Goal: Understand process/instructions: Learn how to perform a task or action

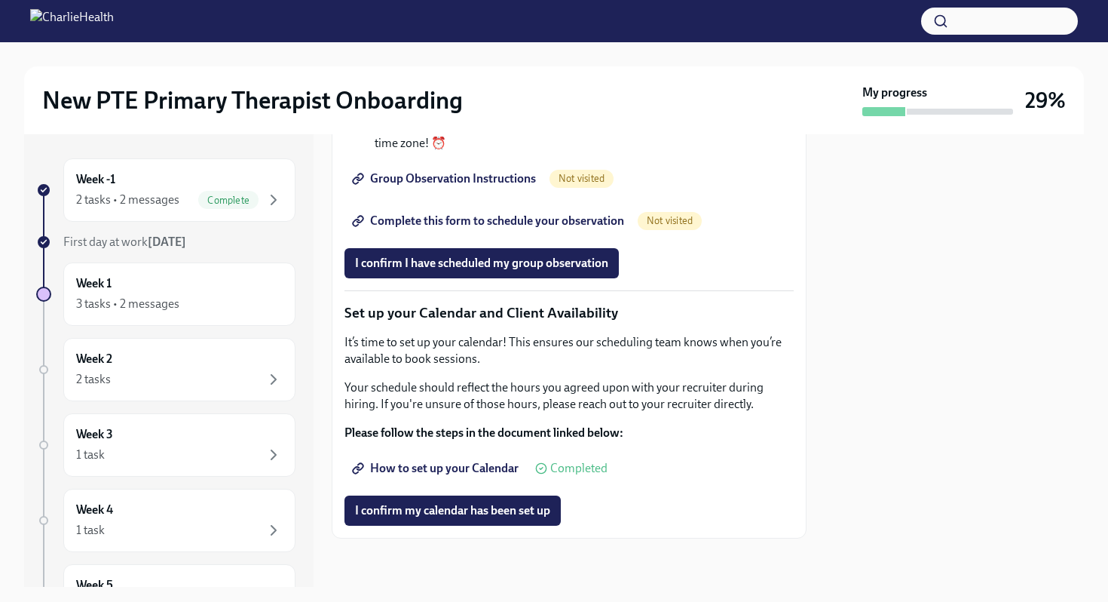
scroll to position [2222, 0]
click at [179, 368] on div "Week 2 2 tasks" at bounding box center [179, 370] width 207 height 38
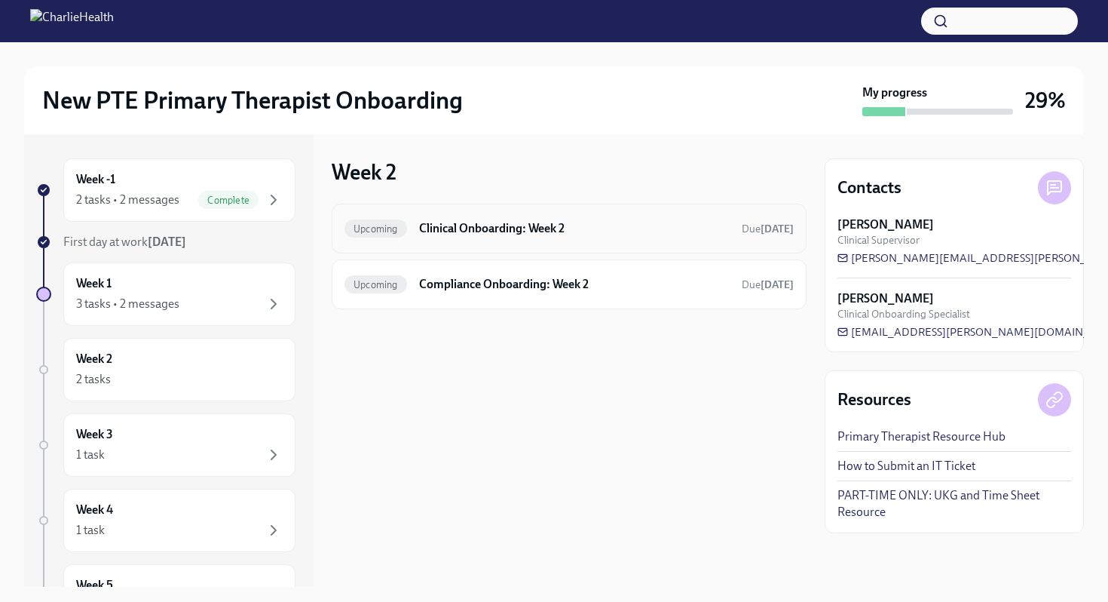
click at [501, 241] on div "Upcoming Clinical Onboarding: Week 2 Due [DATE]" at bounding box center [569, 229] width 475 height 50
click at [494, 231] on h6 "Clinical Onboarding: Week 2" at bounding box center [574, 228] width 311 height 17
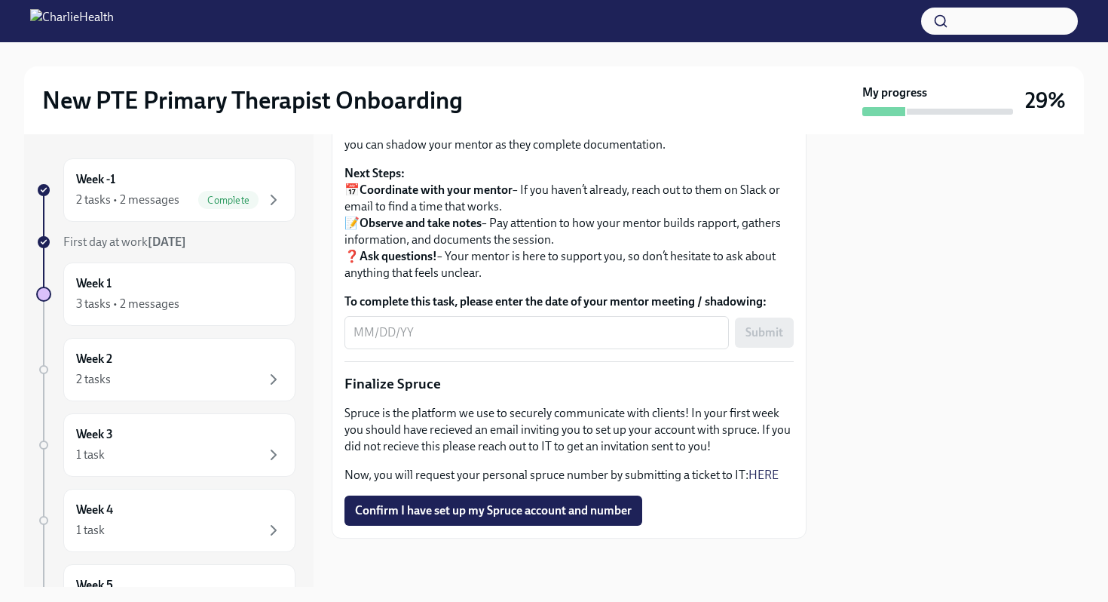
scroll to position [1637, 0]
click at [163, 305] on div "3 tasks • 2 messages" at bounding box center [127, 304] width 103 height 17
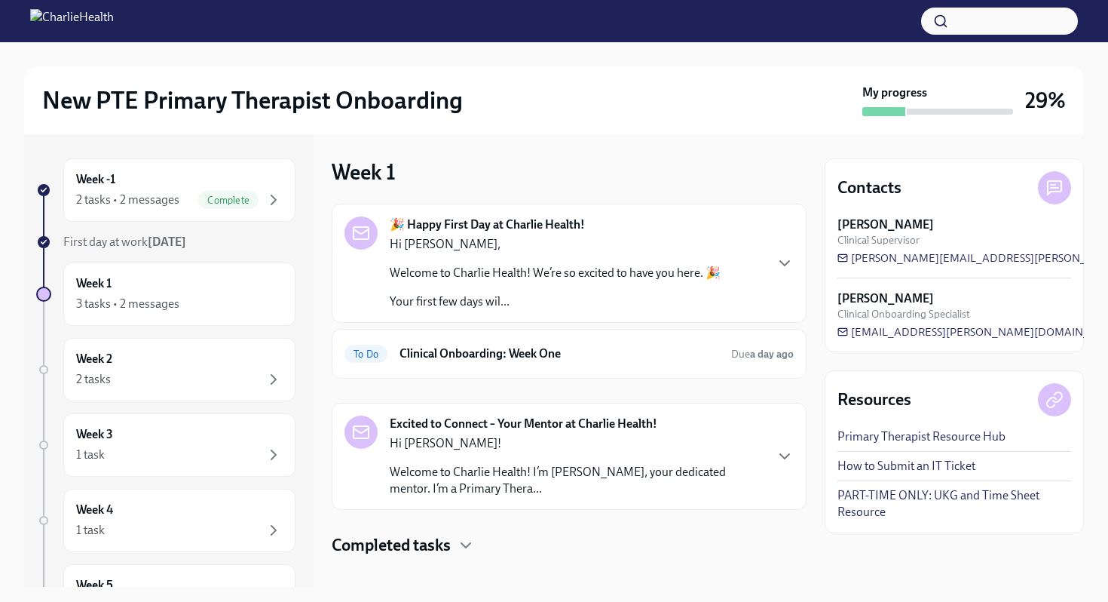
click at [586, 269] on p "Welcome to Charlie Health! We’re so excited to have you here. 🎉" at bounding box center [555, 273] width 331 height 17
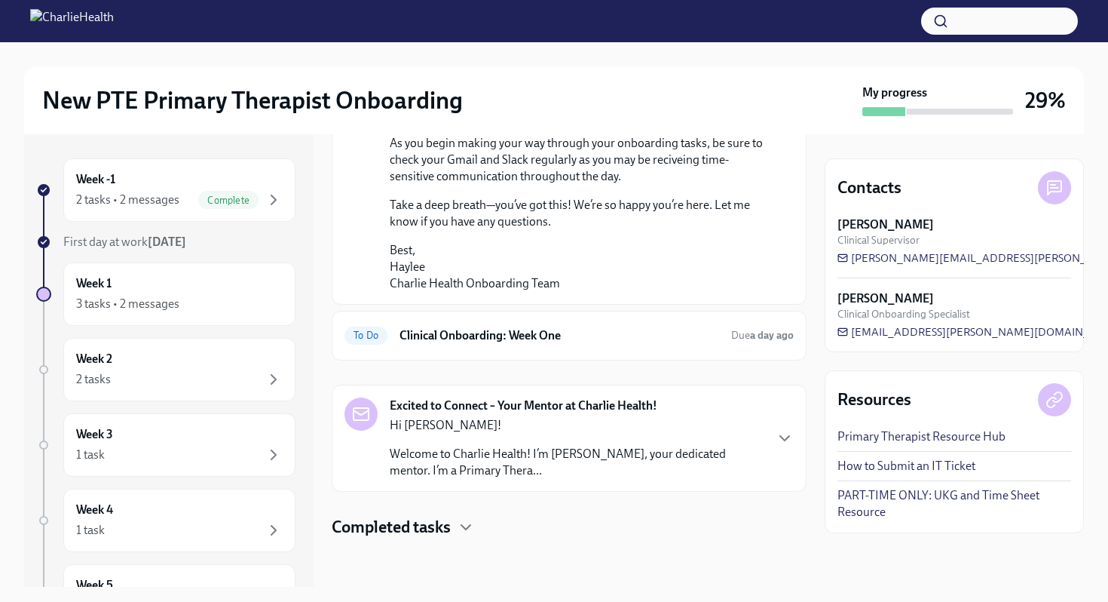
scroll to position [1186, 0]
click at [572, 348] on div "To Do Clinical Onboarding: Week One Due a day ago" at bounding box center [569, 336] width 475 height 50
click at [554, 335] on h6 "Clinical Onboarding: Week One" at bounding box center [560, 335] width 320 height 17
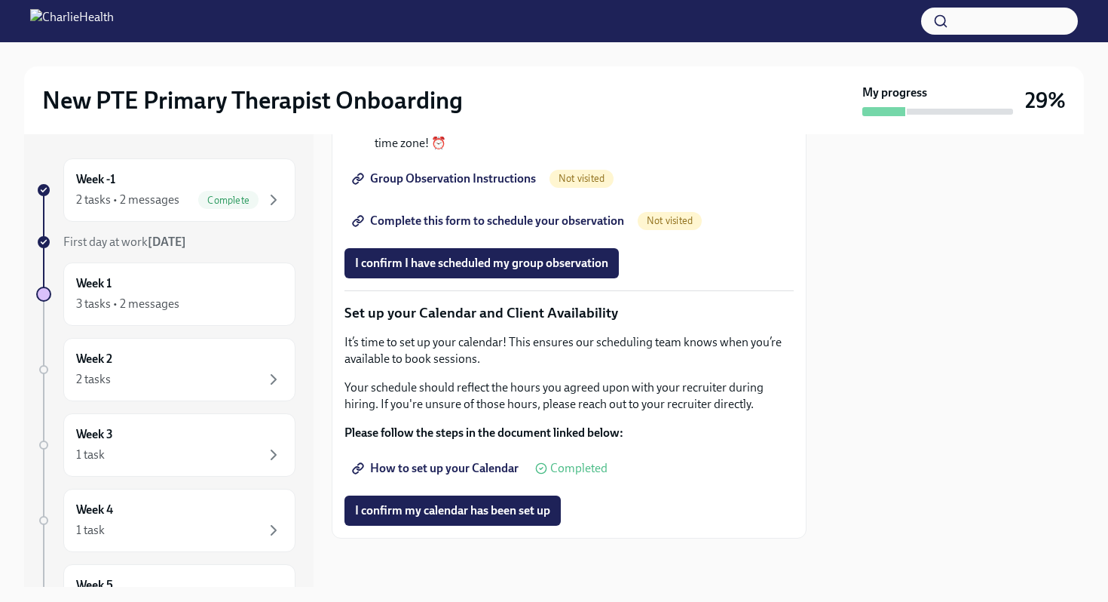
scroll to position [2296, 0]
click at [457, 440] on strong "Please follow the steps in the document linked below:" at bounding box center [484, 432] width 279 height 14
click at [458, 476] on span "How to set up your Calendar" at bounding box center [437, 468] width 164 height 15
click at [176, 380] on div "2 tasks" at bounding box center [179, 379] width 207 height 18
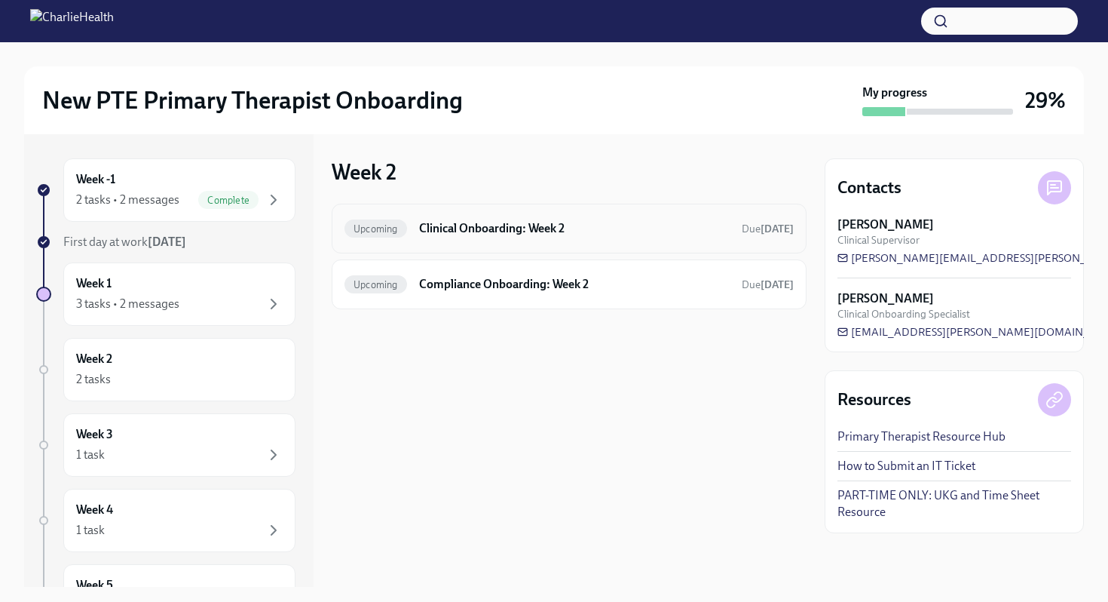
click at [538, 226] on h6 "Clinical Onboarding: Week 2" at bounding box center [574, 228] width 311 height 17
